Goal: Feedback & Contribution: Contribute content

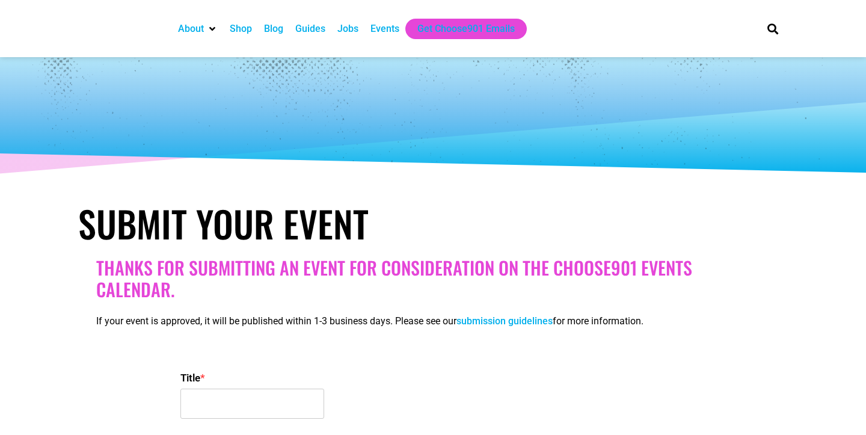
select select
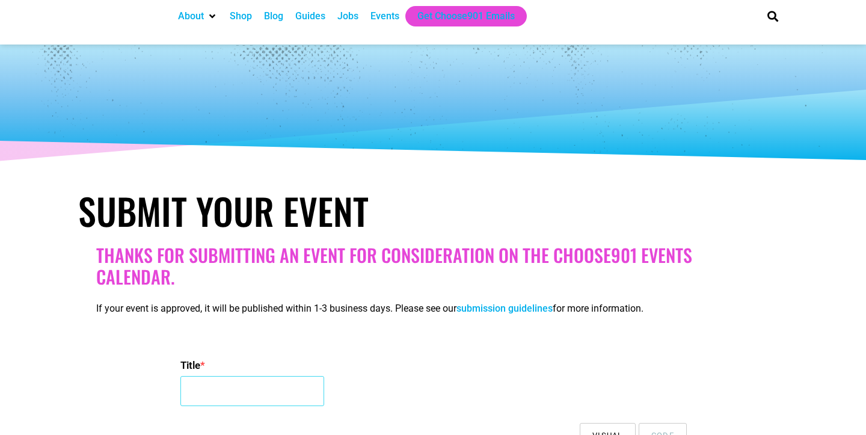
click at [288, 376] on input "Title *" at bounding box center [252, 391] width 144 height 30
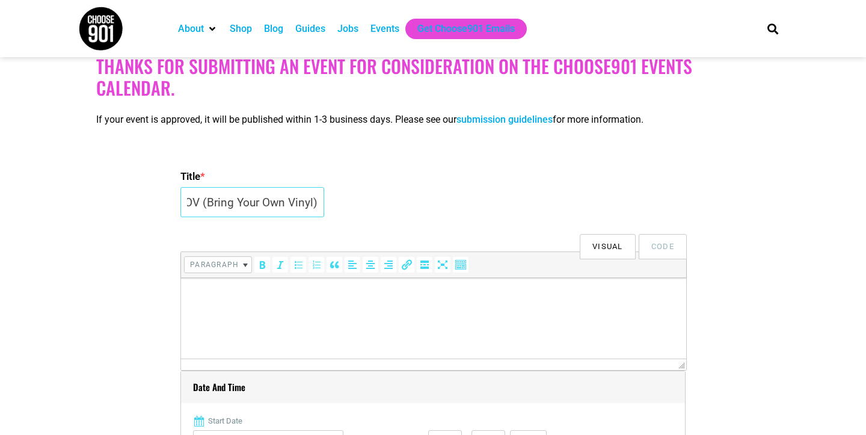
scroll to position [0, 20]
type input "BYOV (Bring Your Own Vinyl)"
click at [248, 291] on p at bounding box center [433, 294] width 493 height 14
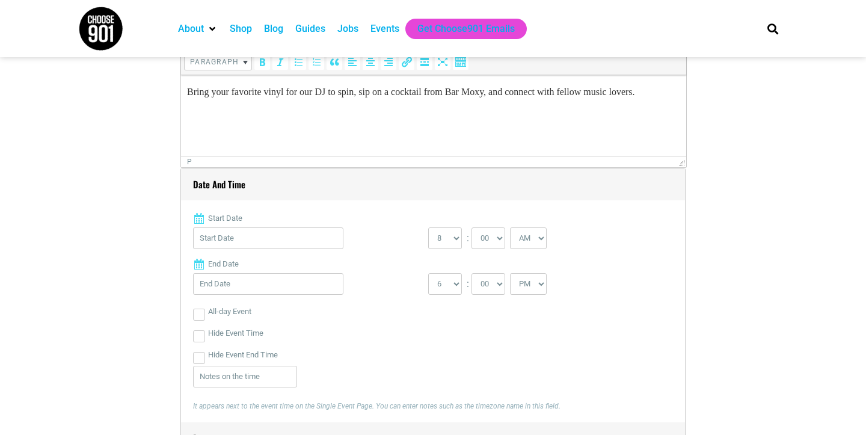
scroll to position [437, 0]
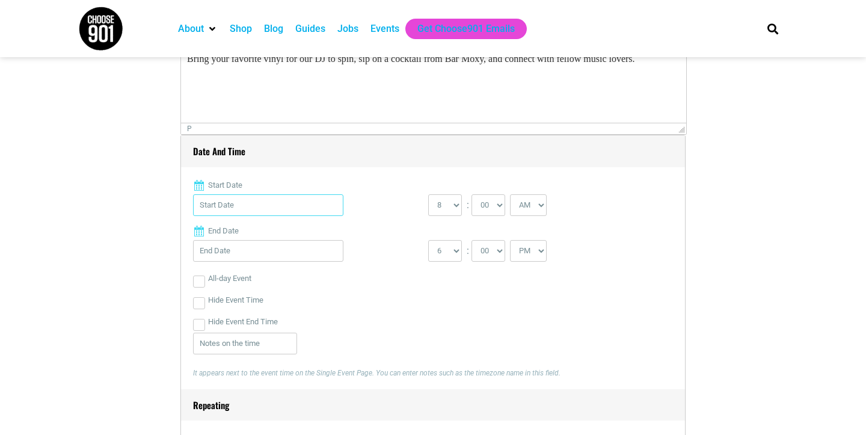
click at [238, 203] on input "Start Date" at bounding box center [268, 205] width 150 height 22
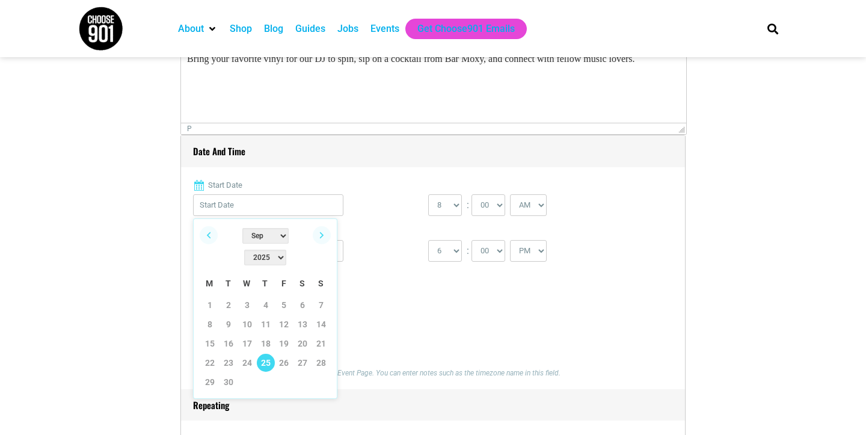
click at [264, 354] on link "25" at bounding box center [266, 363] width 18 height 18
type input "[DATE]"
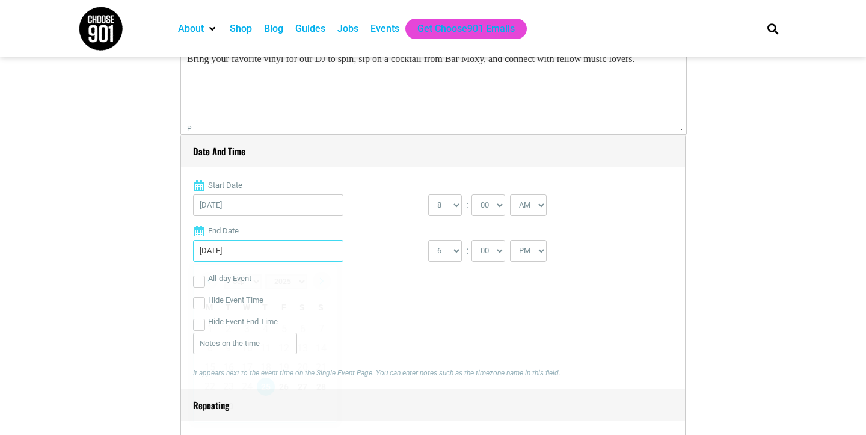
click at [283, 248] on input "[DATE]" at bounding box center [268, 251] width 150 height 22
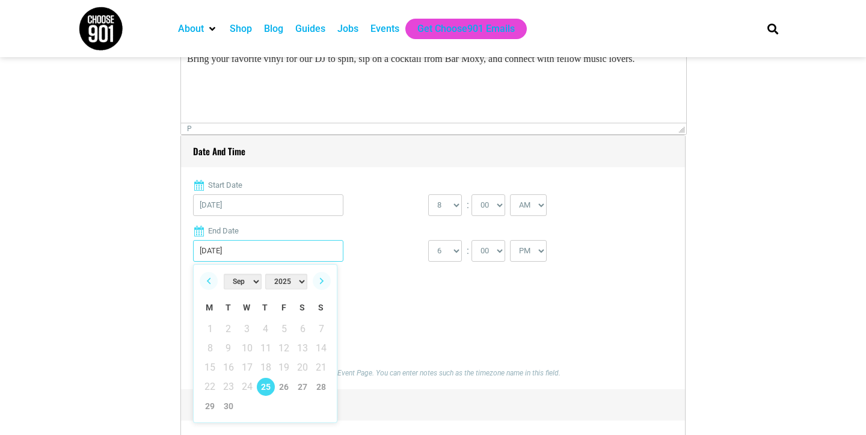
click at [283, 248] on input "[DATE]" at bounding box center [268, 251] width 150 height 22
click at [436, 203] on select "0 1 2 3 4 5 6 7 8 9 10 11 12" at bounding box center [445, 205] width 34 height 22
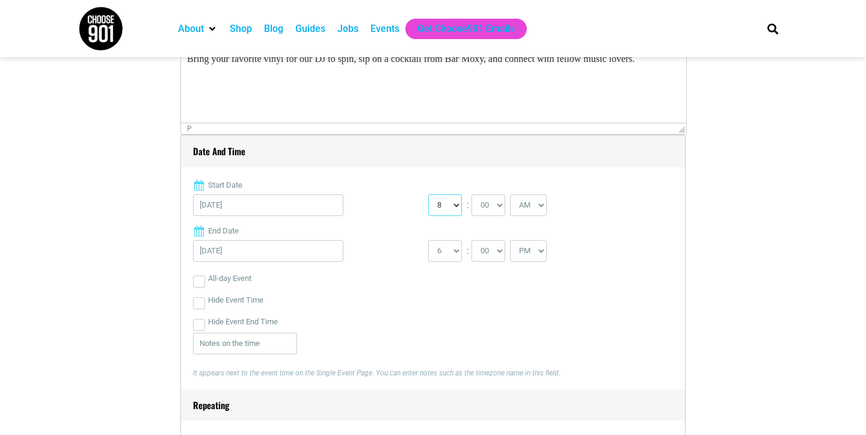
select select "6"
click at [428, 194] on select "0 1 2 3 4 5 6 7 8 9 10 11 12" at bounding box center [445, 205] width 34 height 22
click at [523, 202] on select "AM PM" at bounding box center [528, 205] width 37 height 22
select select "PM"
click at [512, 194] on select "AM PM" at bounding box center [528, 205] width 37 height 22
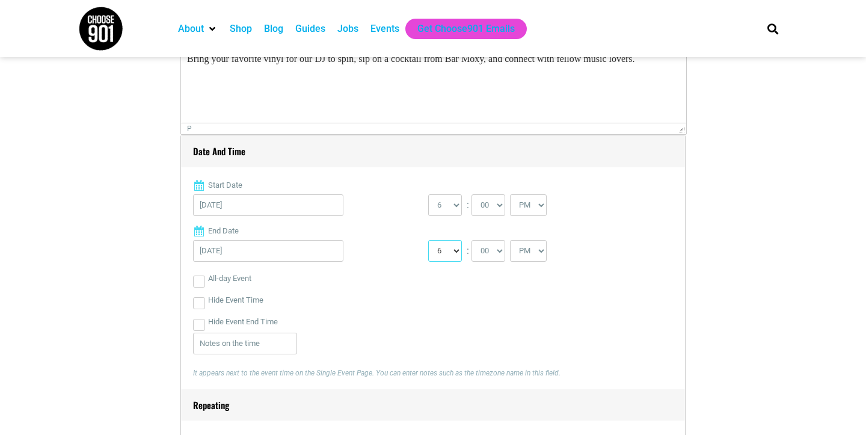
click at [459, 250] on select "1 2 3 4 5 6 7 8 9 10 11 12" at bounding box center [445, 251] width 34 height 22
select select "8"
click at [428, 240] on select "1 2 3 4 5 6 7 8 9 10 11 12" at bounding box center [445, 251] width 34 height 22
click at [524, 253] on select "AM PM" at bounding box center [528, 251] width 37 height 22
click at [512, 240] on select "AM PM" at bounding box center [528, 251] width 37 height 22
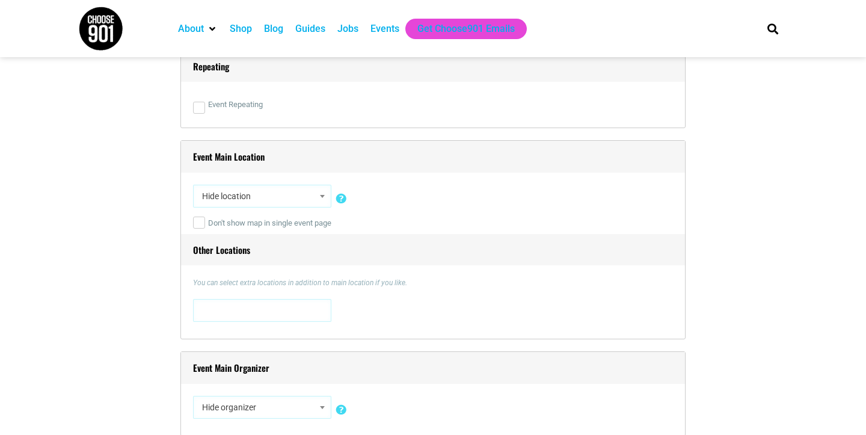
scroll to position [803, 0]
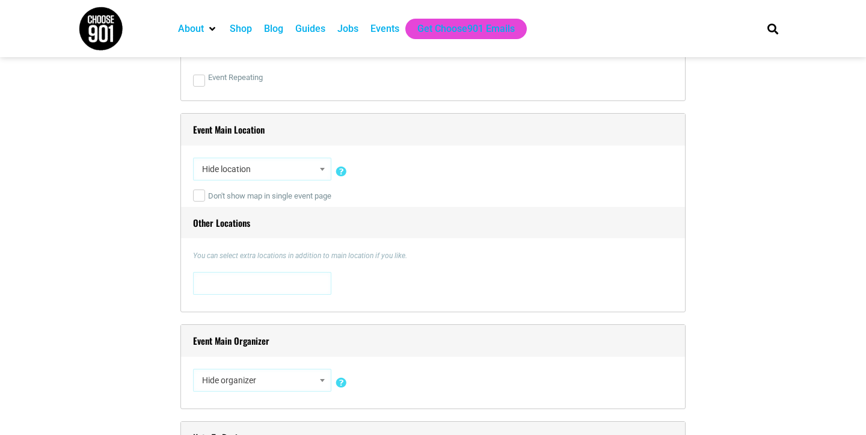
click at [293, 165] on span "Hide location" at bounding box center [262, 169] width 130 height 22
type input "mox"
select select "1781"
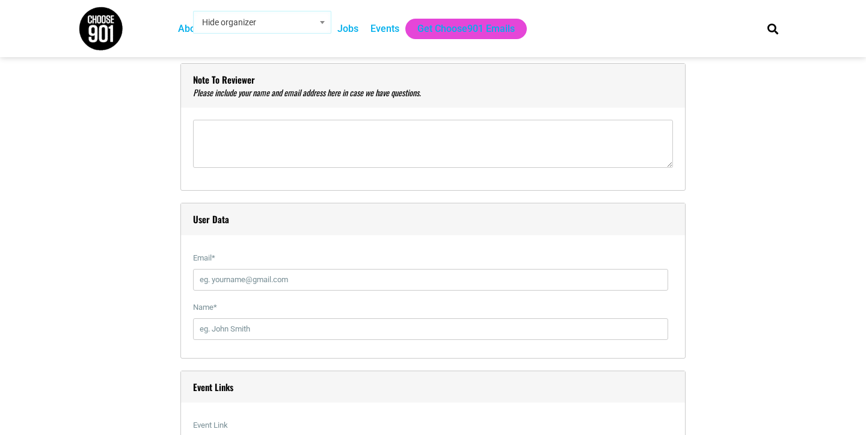
scroll to position [1250, 0]
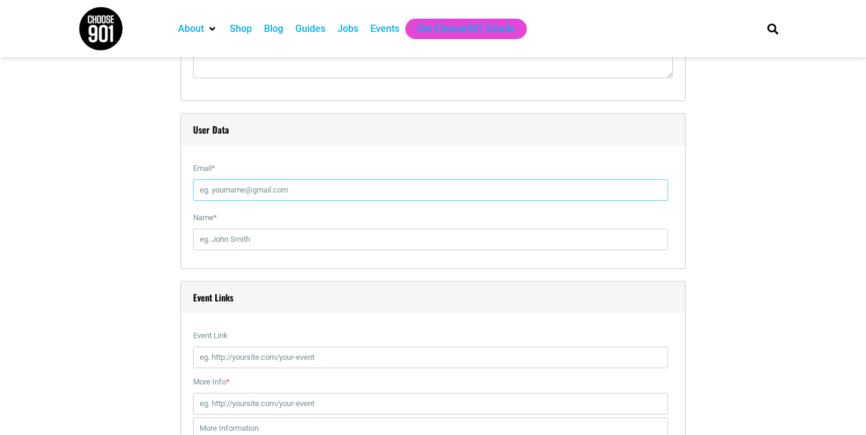
click at [256, 187] on input "Email *" at bounding box center [430, 190] width 475 height 22
type input "[PERSON_NAME][EMAIL_ADDRESS][DOMAIN_NAME]"
click at [288, 239] on input "[PERSON_NAME][DATE]" at bounding box center [430, 240] width 475 height 22
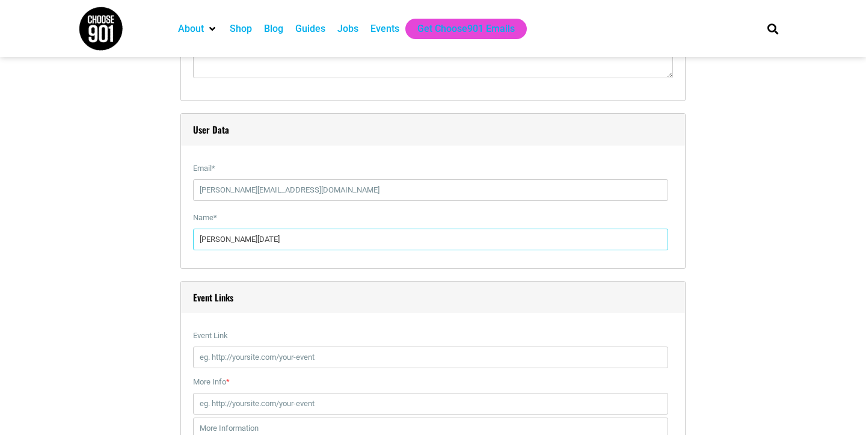
type input "[PERSON_NAME]"
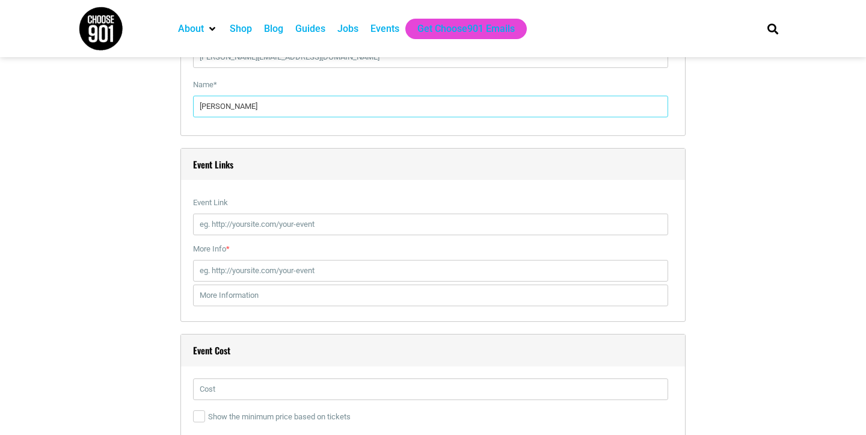
scroll to position [1414, 0]
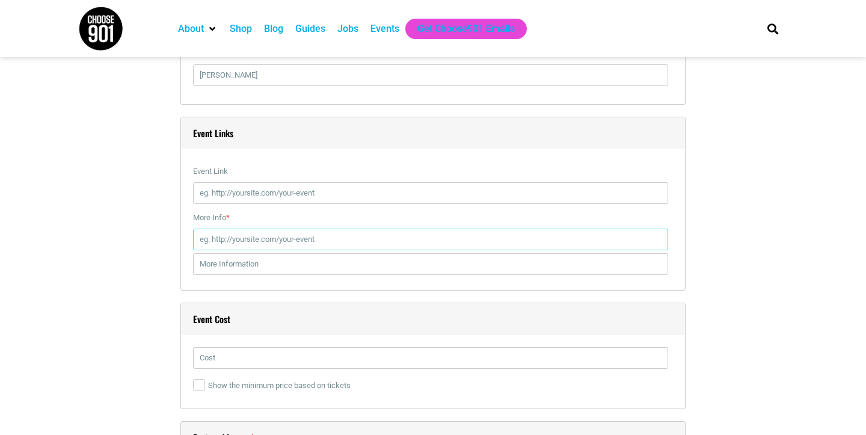
click at [302, 237] on input "More Info *" at bounding box center [430, 240] width 475 height 22
paste input "[URL][DOMAIN_NAME]"
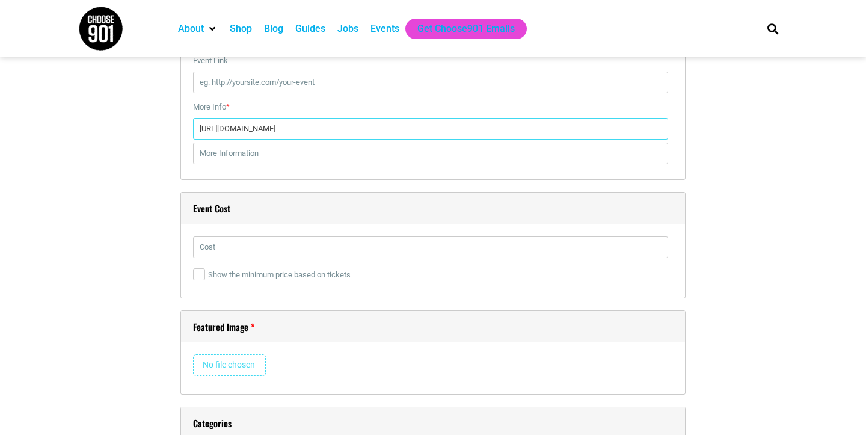
type input "[URL][DOMAIN_NAME]"
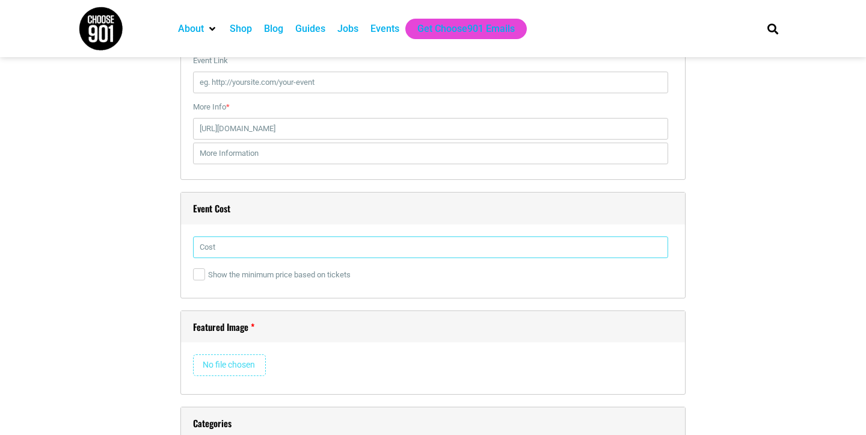
click at [230, 251] on input "text" at bounding box center [430, 247] width 475 height 22
type input "Free"
click at [191, 271] on div "Event Cost Free Show the minimum price based on tickets" at bounding box center [432, 245] width 505 height 106
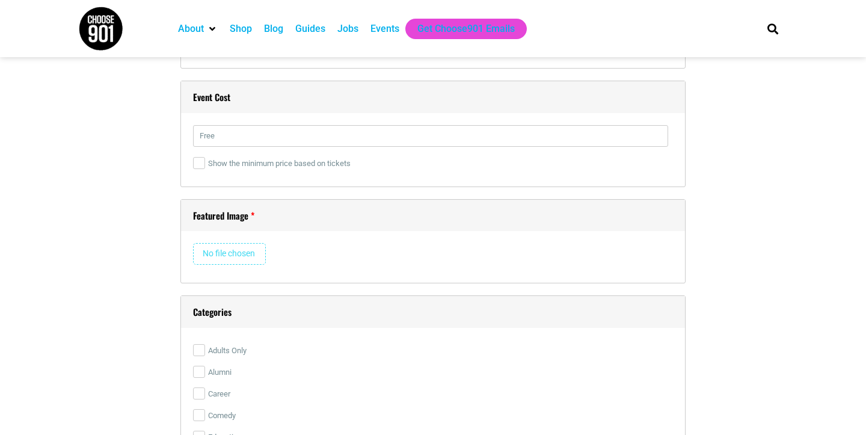
scroll to position [1640, 0]
click at [226, 249] on input "file" at bounding box center [229, 250] width 73 height 22
type input "C:\fakepath\BYOV Moxy promo flyer (Facebook Cover).png"
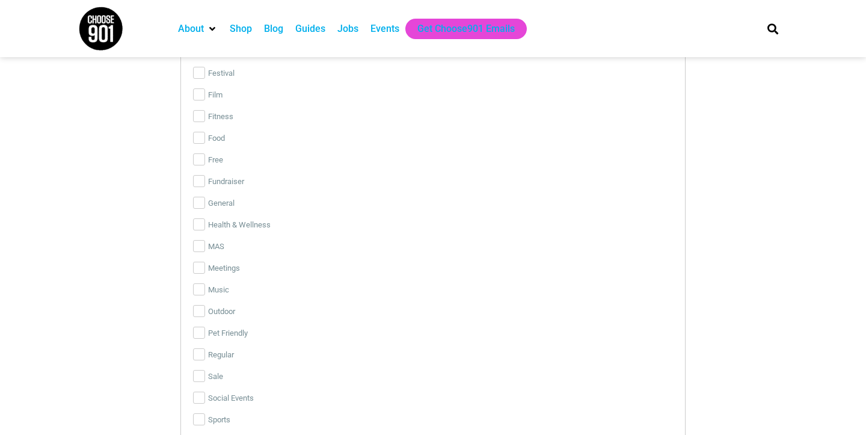
scroll to position [2250, 0]
click at [198, 154] on input "Free" at bounding box center [199, 156] width 12 height 12
checkbox input "true"
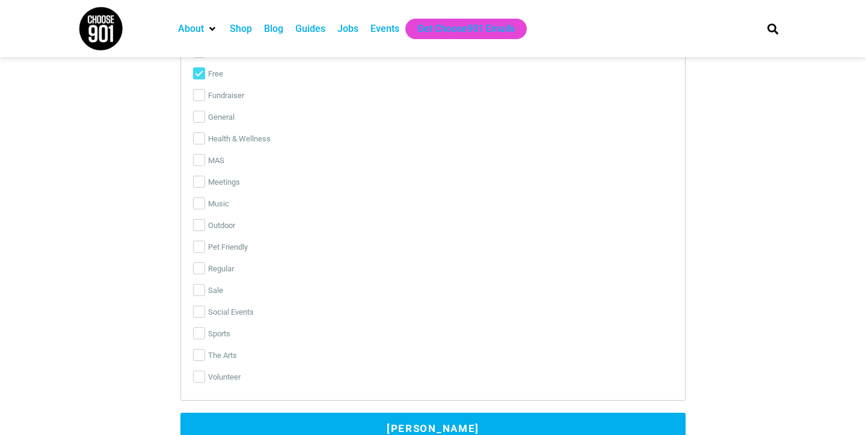
scroll to position [2346, 0]
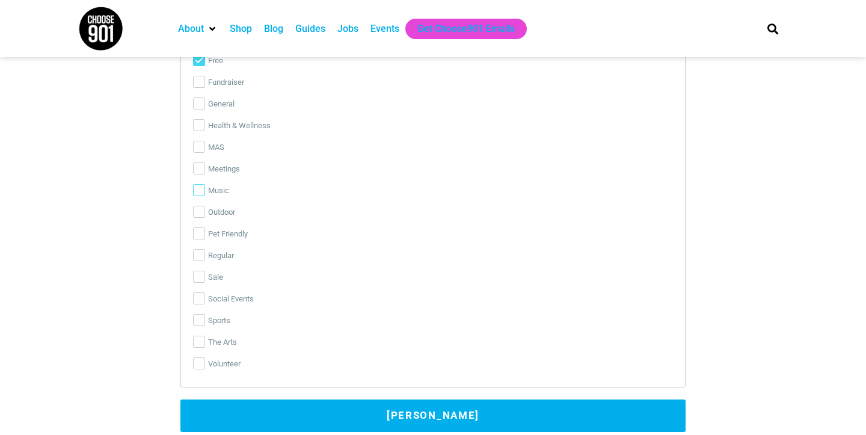
click at [197, 194] on input "Music" at bounding box center [199, 190] width 12 height 12
checkbox input "true"
click at [199, 300] on input "Social Events" at bounding box center [199, 298] width 12 height 12
checkbox input "true"
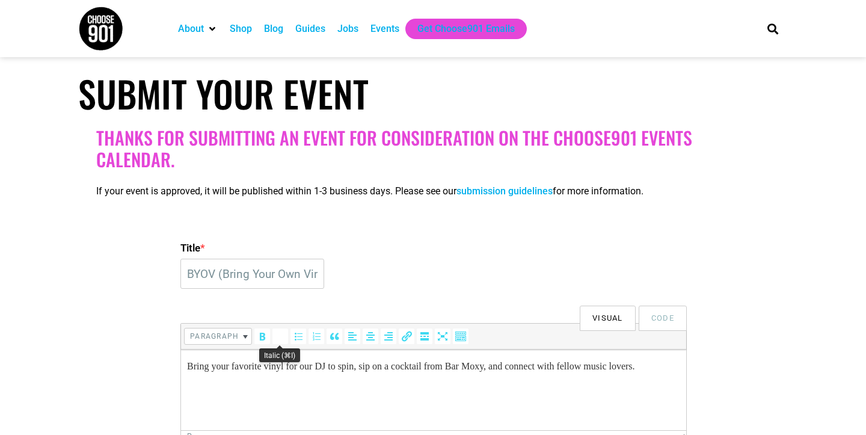
scroll to position [161, 0]
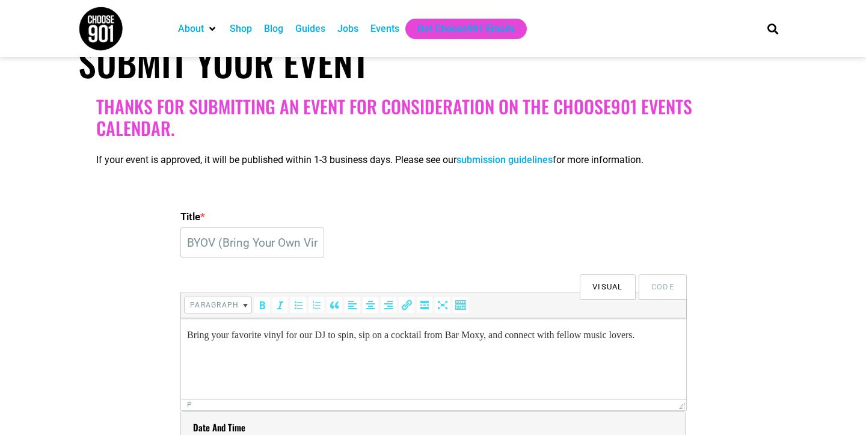
click at [291, 336] on p "Bring your favorite vinyl for our DJ to spin, sip on a cocktail from Bar Moxy, …" at bounding box center [433, 335] width 493 height 14
click at [592, 326] on html "Bring your favorite vinyls for our DJ to spin, sip on a cocktail from Bar Moxy,…" at bounding box center [433, 335] width 505 height 34
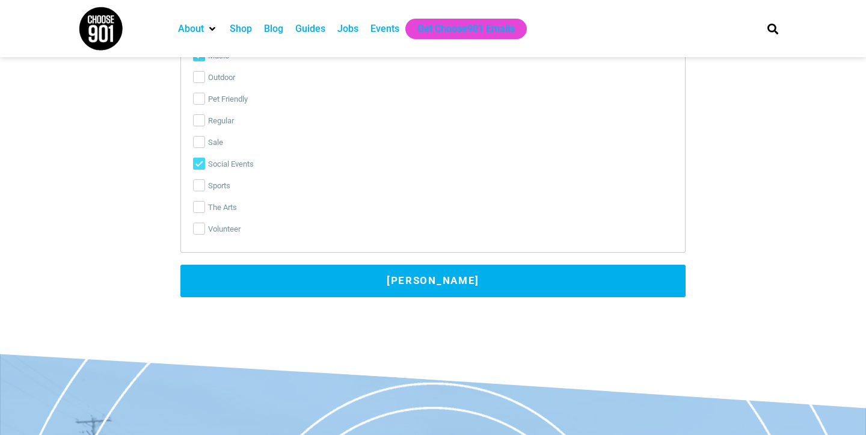
scroll to position [2436, 0]
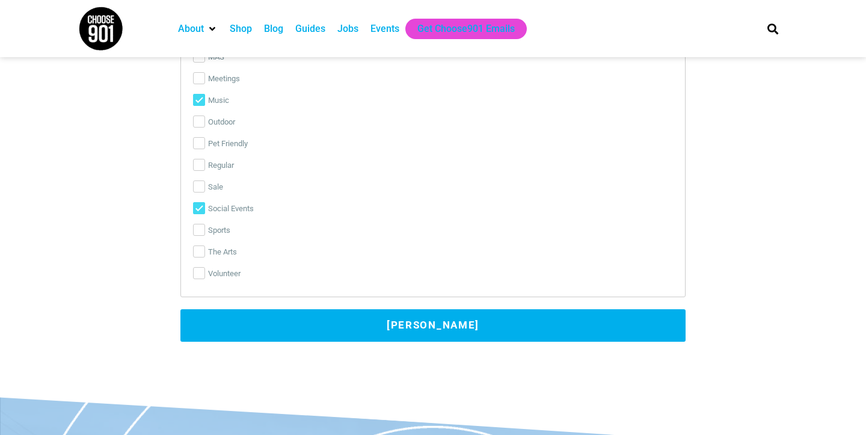
click at [568, 311] on button "[PERSON_NAME]" at bounding box center [432, 325] width 505 height 32
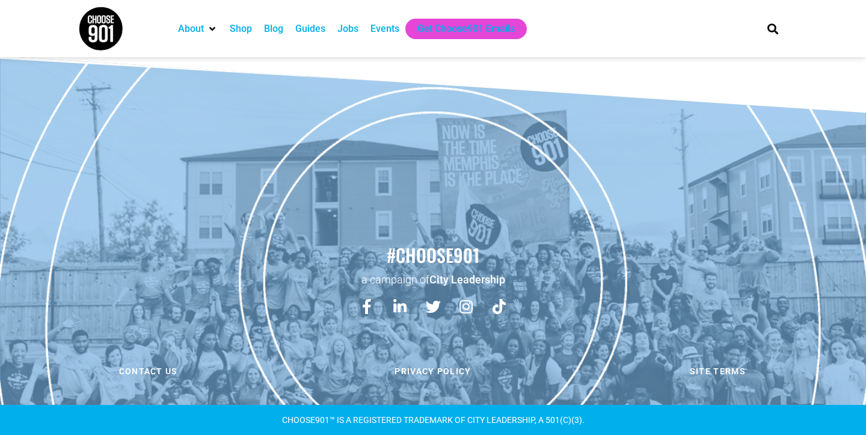
scroll to position [379, 0]
